Goal: Task Accomplishment & Management: Use online tool/utility

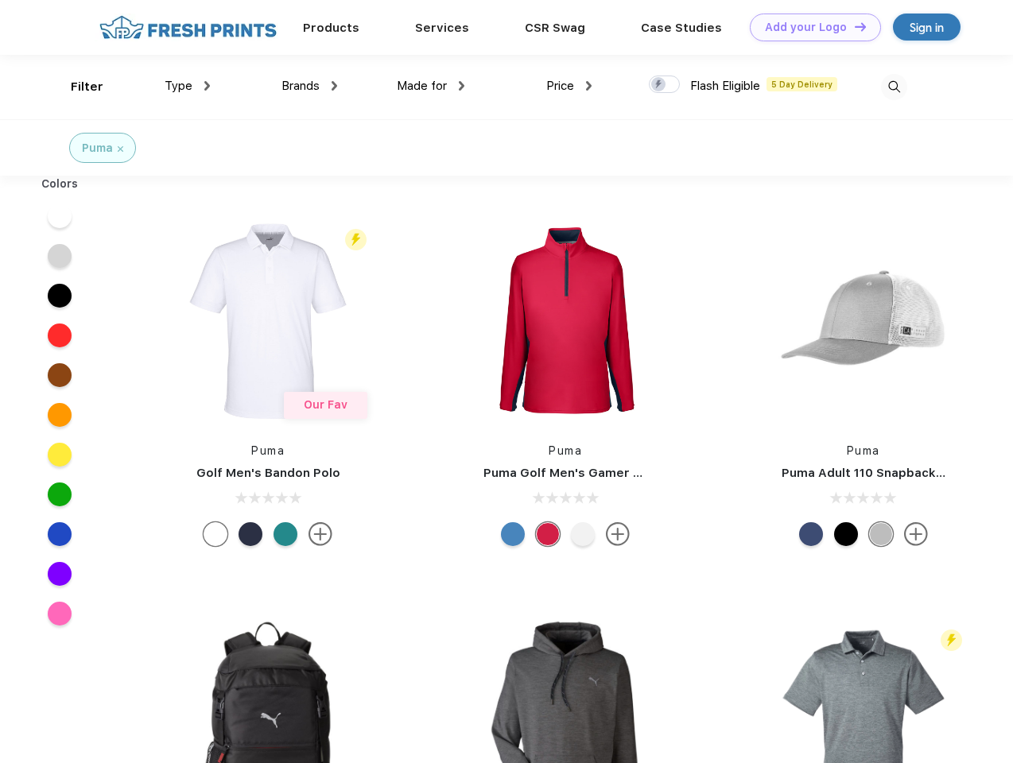
click at [809, 27] on link "Add your Logo Design Tool" at bounding box center [814, 28] width 131 height 28
click at [0, 0] on div "Design Tool" at bounding box center [0, 0] width 0 height 0
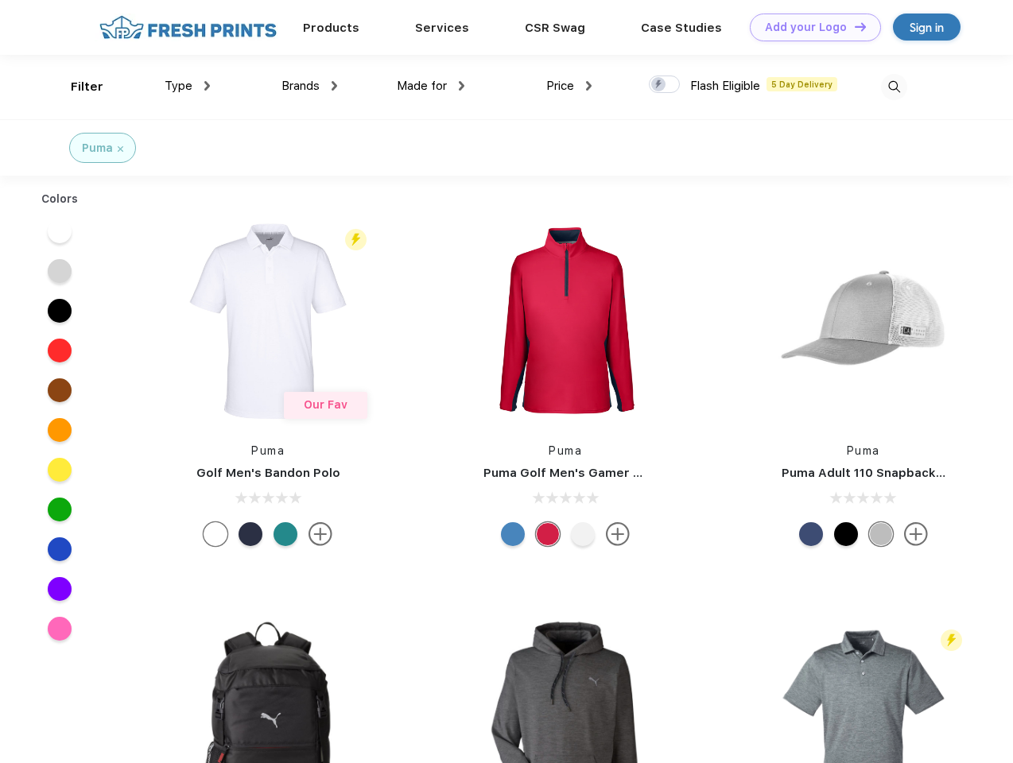
click at [853, 26] on link "Add your Logo Design Tool" at bounding box center [814, 28] width 131 height 28
click at [76, 87] on div "Filter" at bounding box center [87, 87] width 33 height 18
click at [188, 86] on span "Type" at bounding box center [179, 86] width 28 height 14
click at [309, 86] on span "Brands" at bounding box center [300, 86] width 38 height 14
click at [431, 86] on span "Made for" at bounding box center [422, 86] width 50 height 14
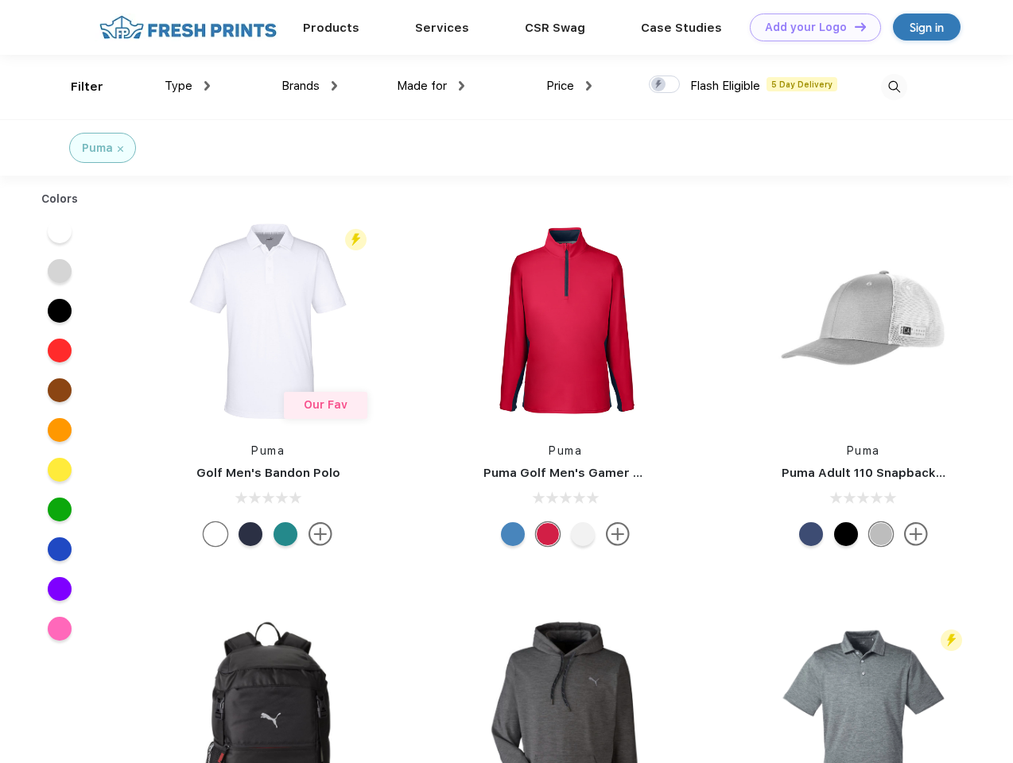
click at [569, 86] on span "Price" at bounding box center [560, 86] width 28 height 14
click at [664, 85] on div at bounding box center [664, 84] width 31 height 17
click at [659, 85] on input "checkbox" at bounding box center [654, 80] width 10 height 10
click at [893, 87] on img at bounding box center [894, 87] width 26 height 26
